Goal: Task Accomplishment & Management: Use online tool/utility

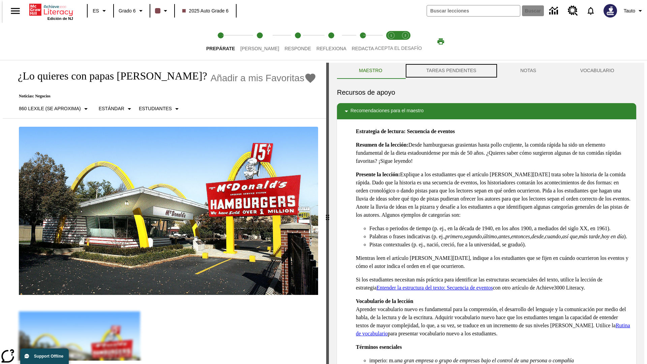
click at [451, 71] on button "TAREAS PENDIENTES" at bounding box center [451, 71] width 94 height 16
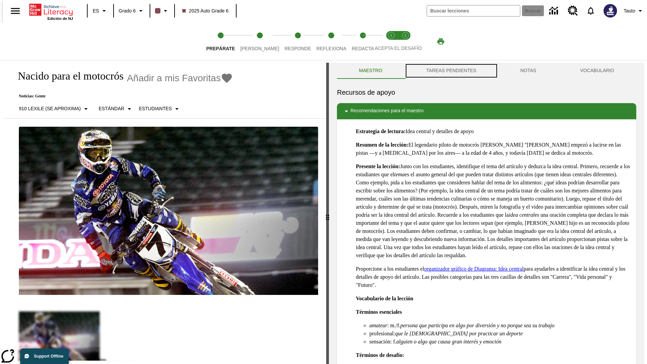
click at [451, 71] on button "TAREAS PENDIENTES" at bounding box center [451, 71] width 94 height 16
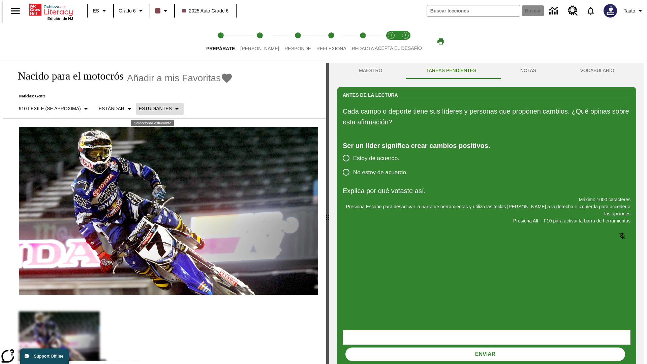
click at [154, 109] on p "Estudiantes" at bounding box center [155, 108] width 33 height 7
